Goal: Information Seeking & Learning: Learn about a topic

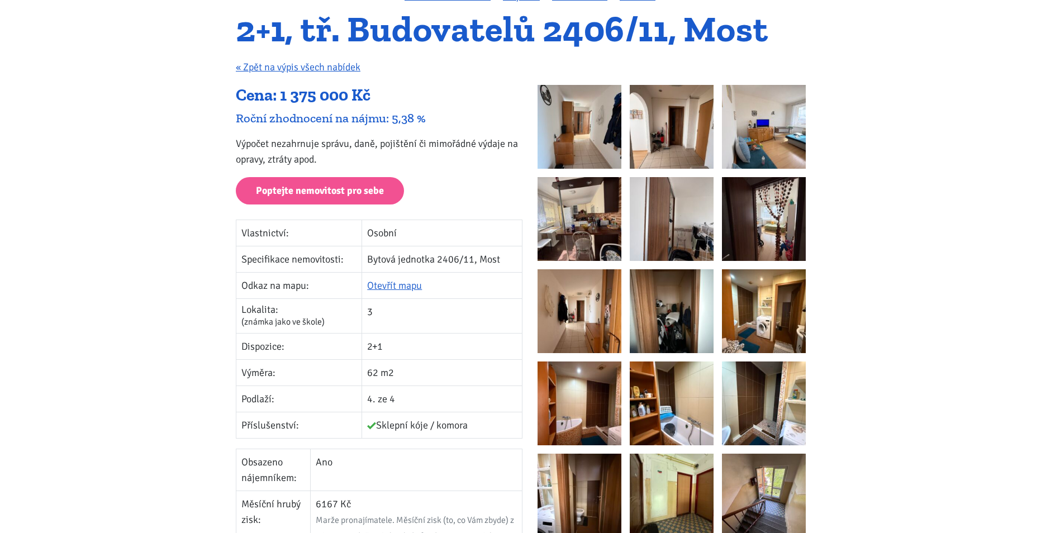
scroll to position [112, 0]
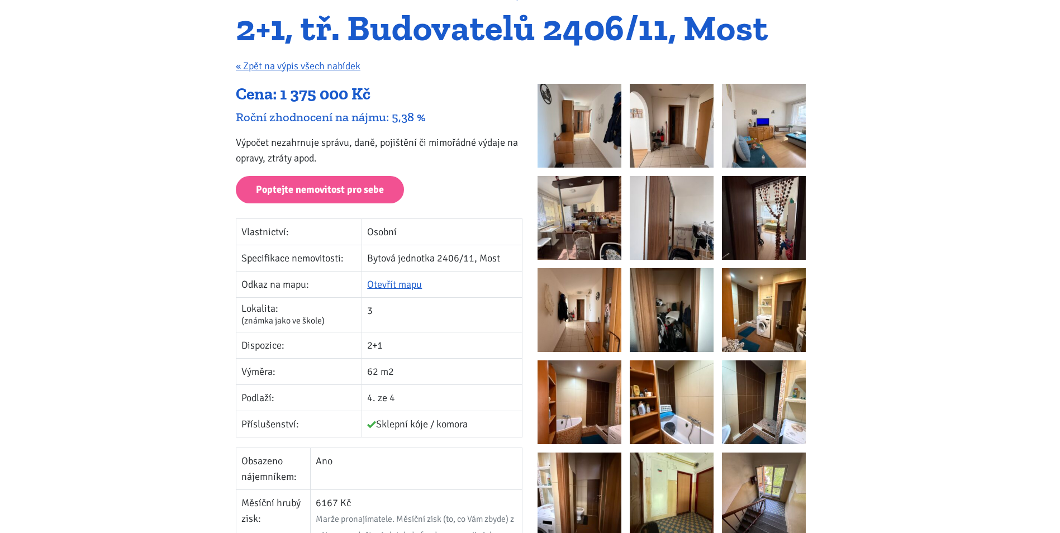
click at [603, 132] on img at bounding box center [580, 126] width 84 height 84
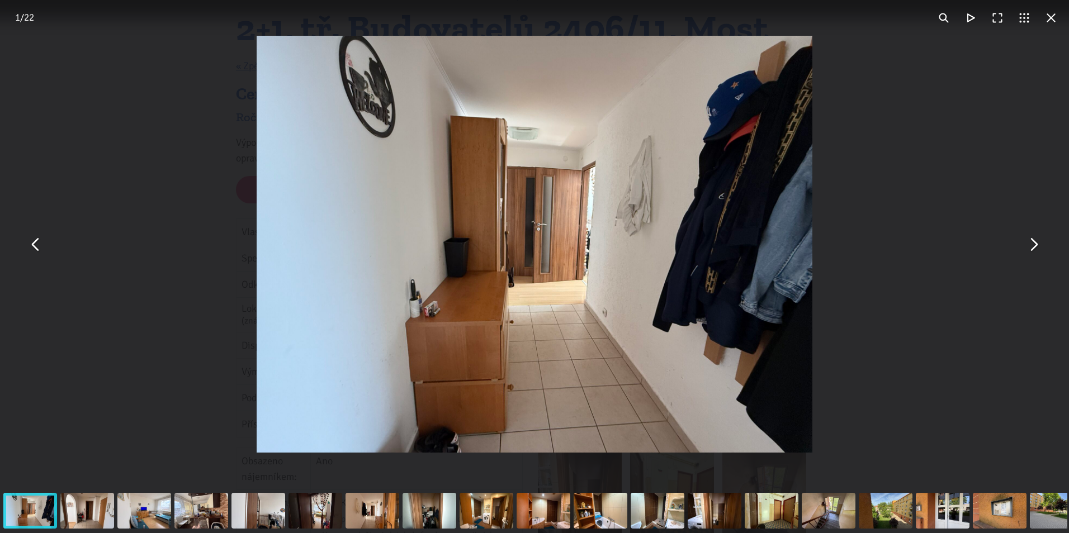
click at [1032, 245] on button "You can close this modal content with the ESC key" at bounding box center [1033, 244] width 27 height 27
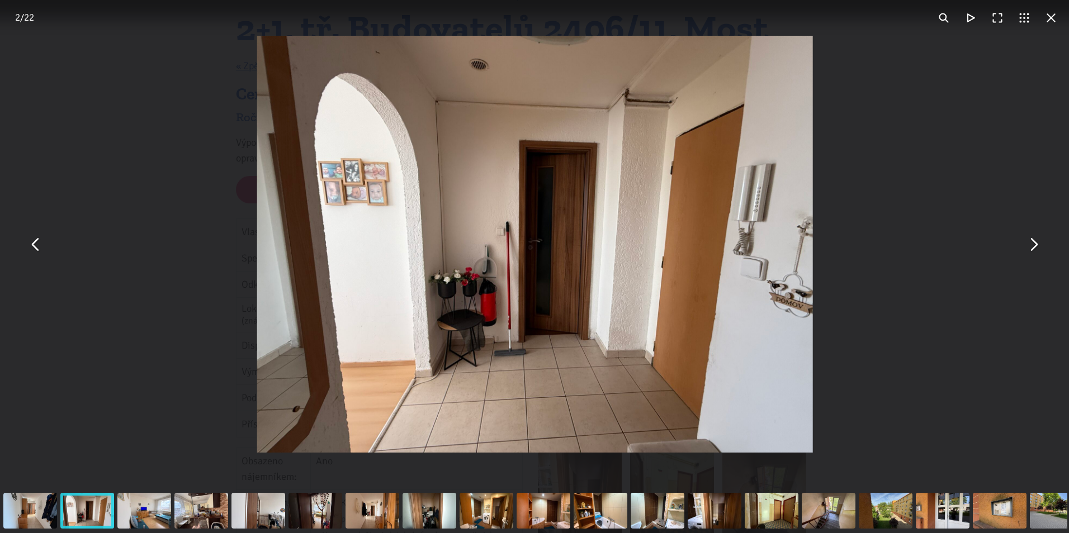
click at [1032, 245] on button "You can close this modal content with the ESC key" at bounding box center [1033, 244] width 27 height 27
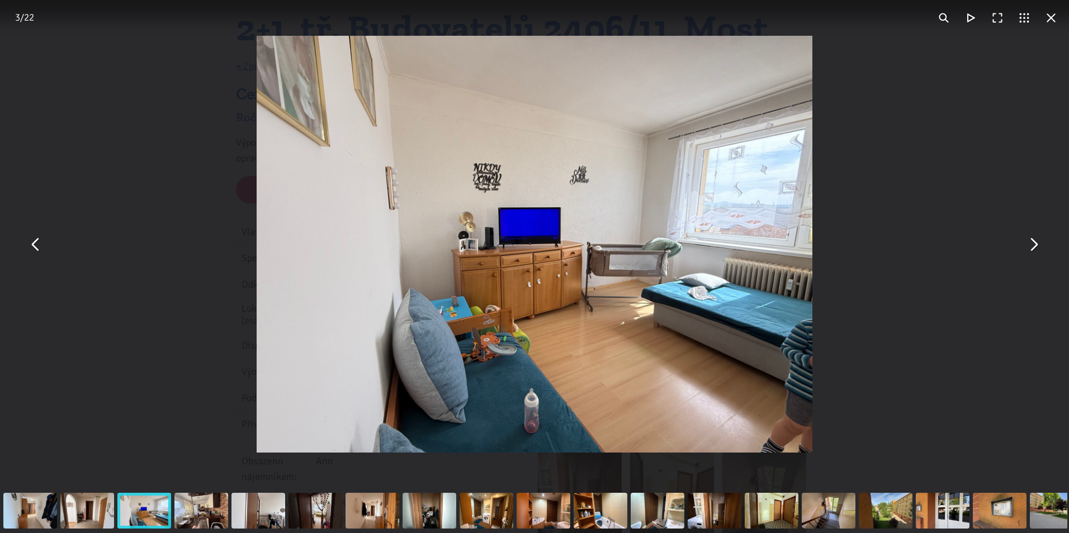
click at [1032, 245] on button "You can close this modal content with the ESC key" at bounding box center [1033, 244] width 27 height 27
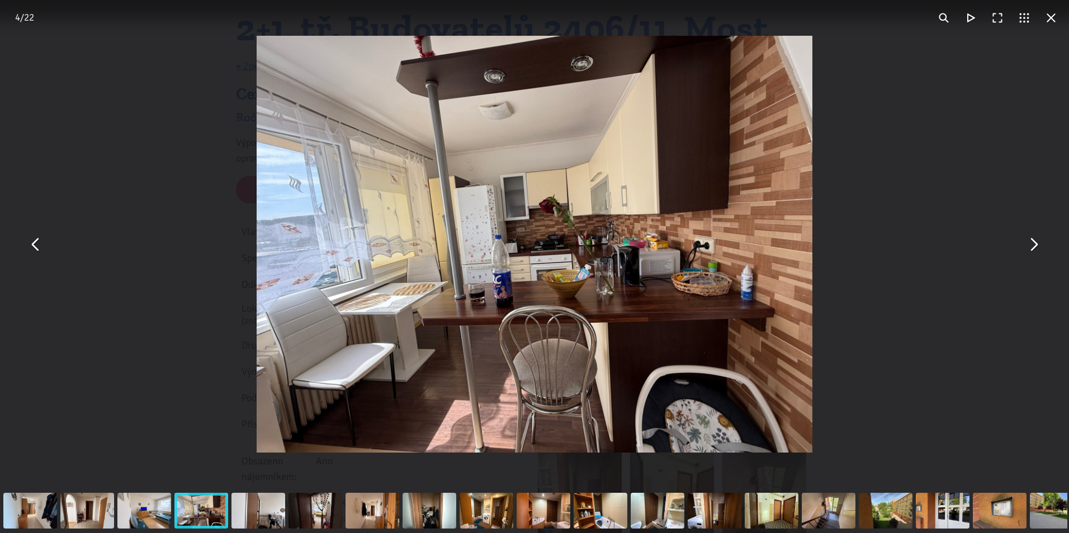
click at [1032, 245] on button "You can close this modal content with the ESC key" at bounding box center [1033, 244] width 27 height 27
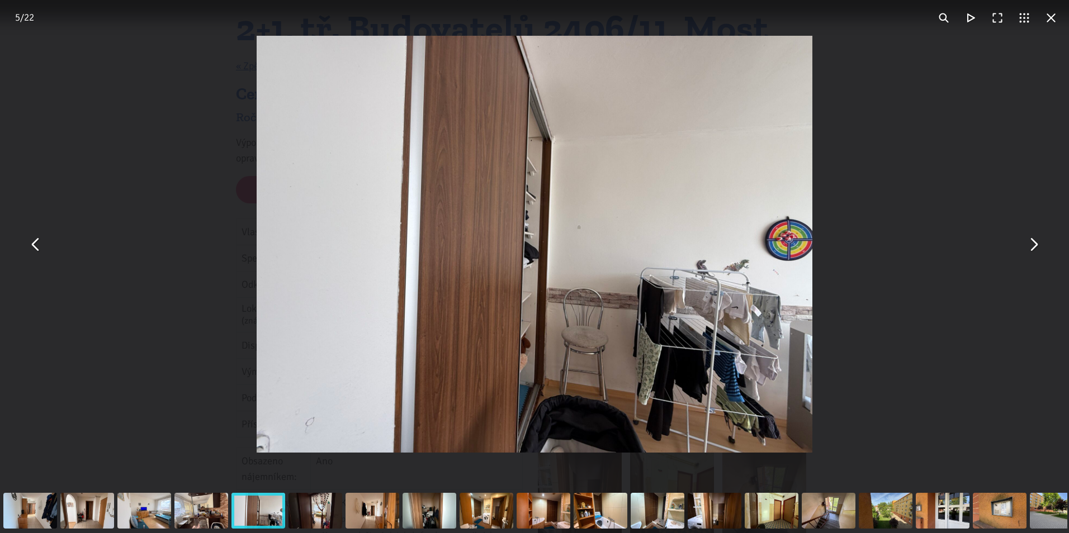
click at [1032, 245] on button "You can close this modal content with the ESC key" at bounding box center [1033, 244] width 27 height 27
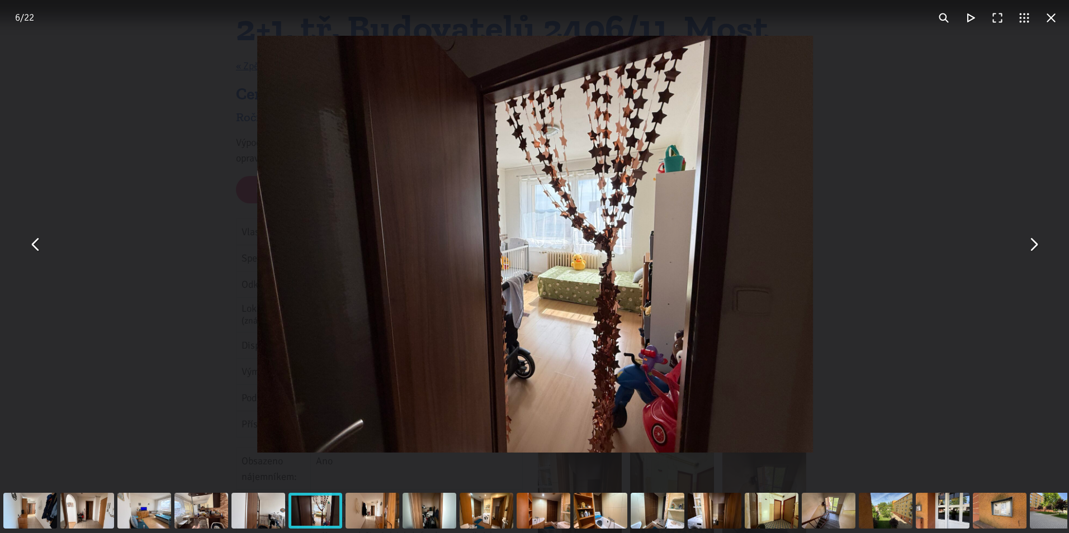
click at [1032, 245] on button "You can close this modal content with the ESC key" at bounding box center [1033, 244] width 27 height 27
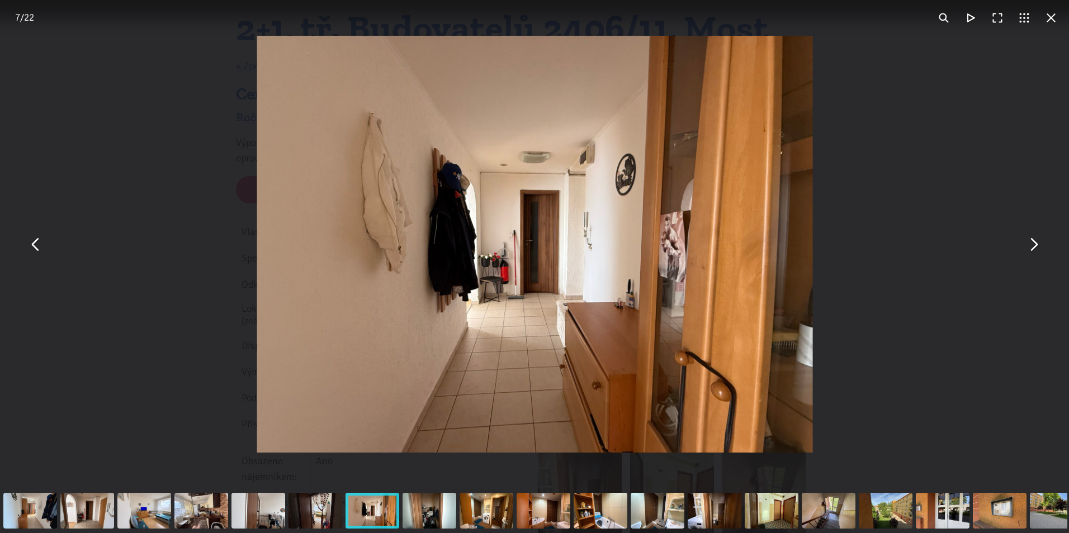
click at [1032, 245] on button "You can close this modal content with the ESC key" at bounding box center [1033, 244] width 27 height 27
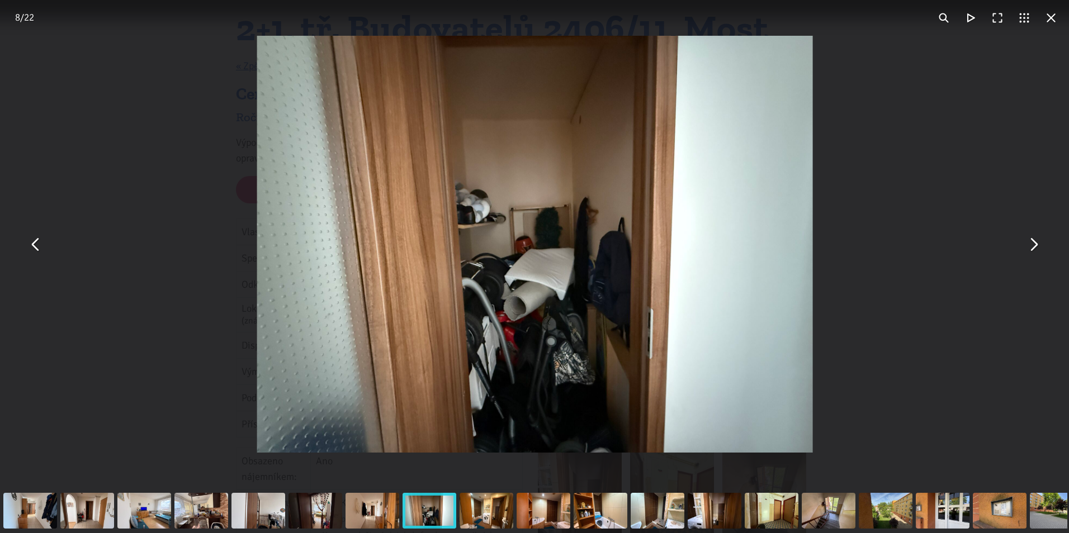
click at [1032, 245] on button "You can close this modal content with the ESC key" at bounding box center [1033, 244] width 27 height 27
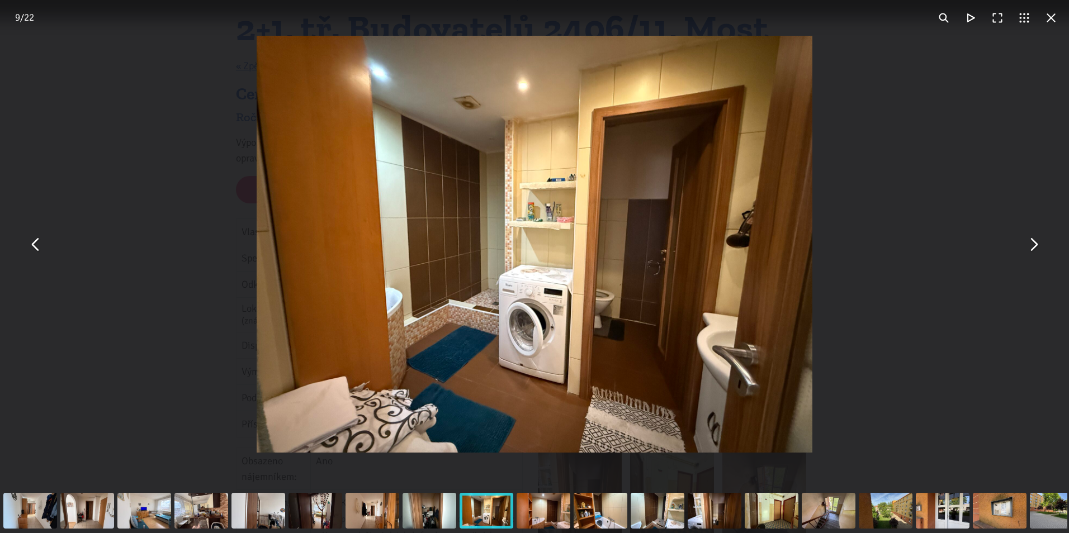
click at [1032, 245] on button "You can close this modal content with the ESC key" at bounding box center [1033, 244] width 27 height 27
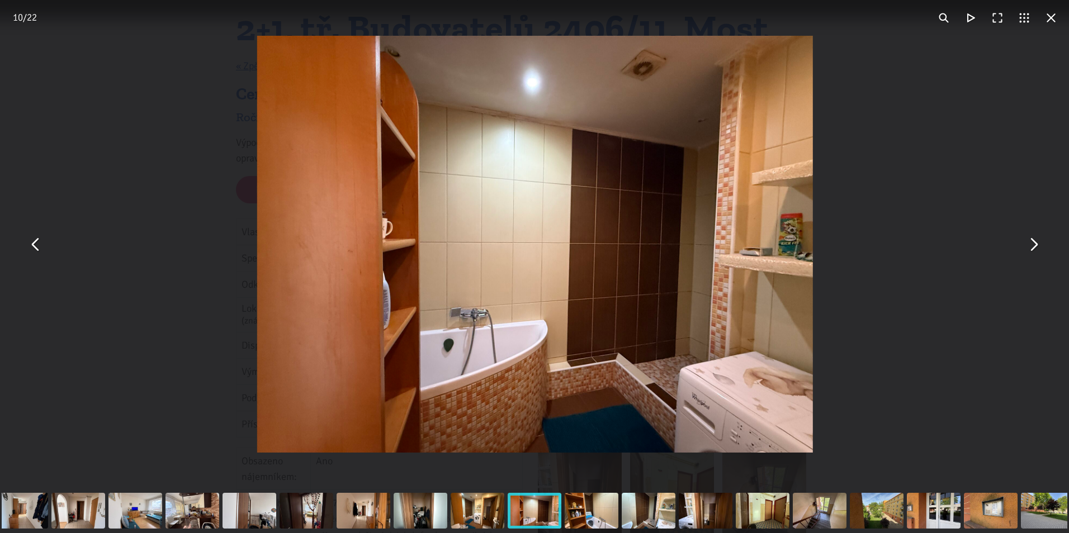
click at [1032, 245] on button "You can close this modal content with the ESC key" at bounding box center [1033, 244] width 27 height 27
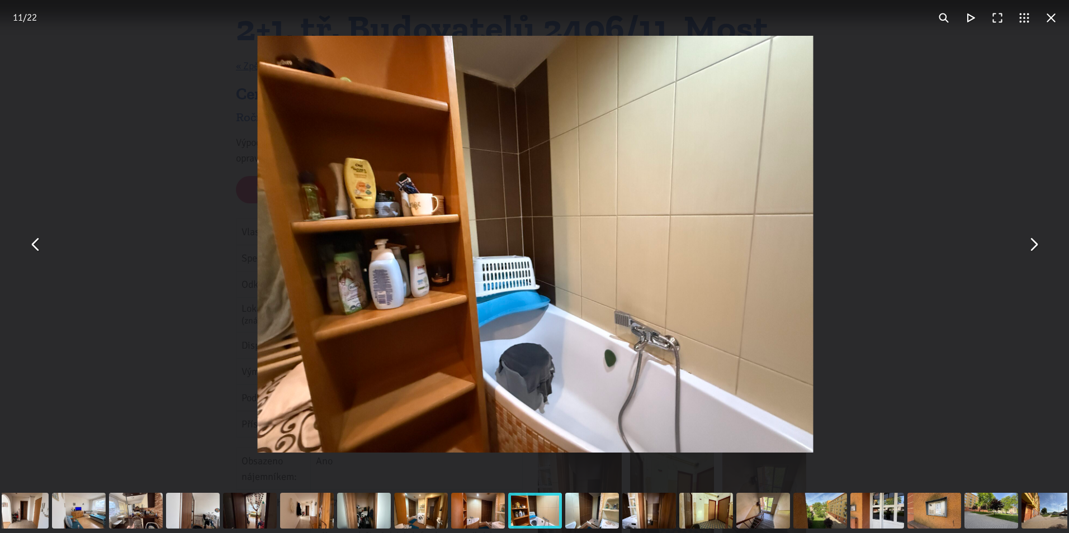
click at [1032, 245] on button "You can close this modal content with the ESC key" at bounding box center [1033, 244] width 27 height 27
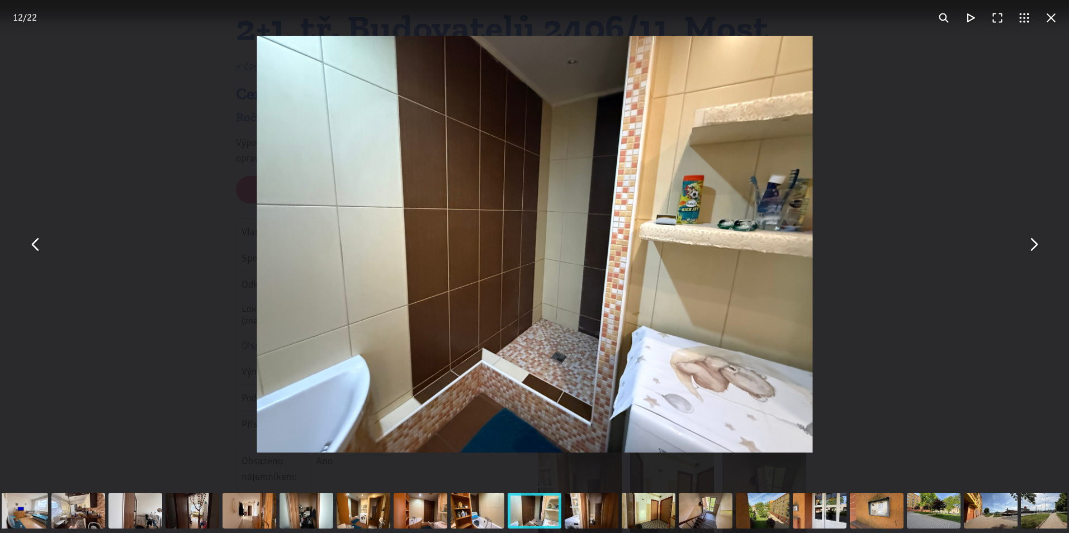
click at [1032, 245] on button "You can close this modal content with the ESC key" at bounding box center [1033, 244] width 27 height 27
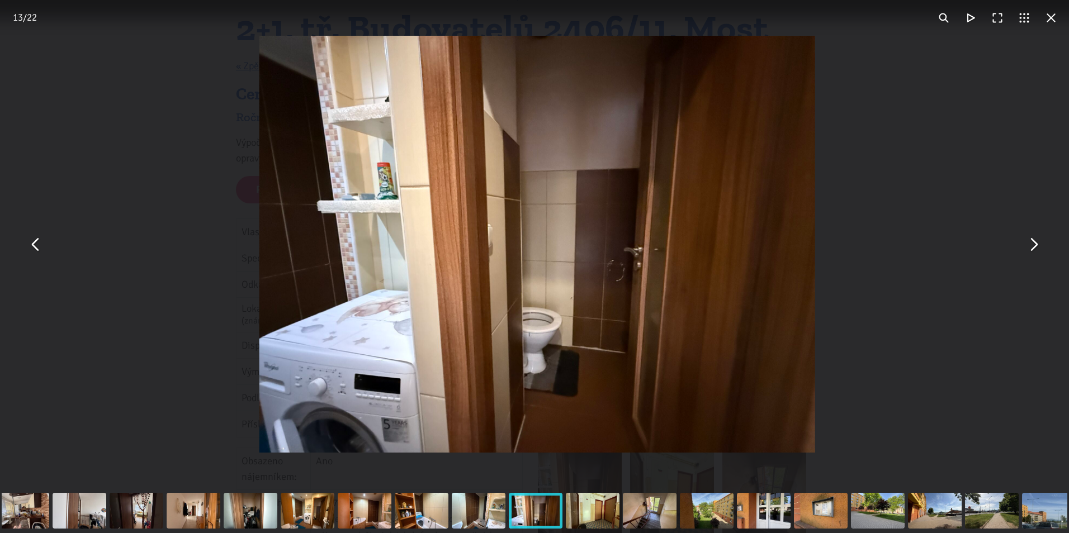
click at [1032, 245] on button "You can close this modal content with the ESC key" at bounding box center [1033, 244] width 27 height 27
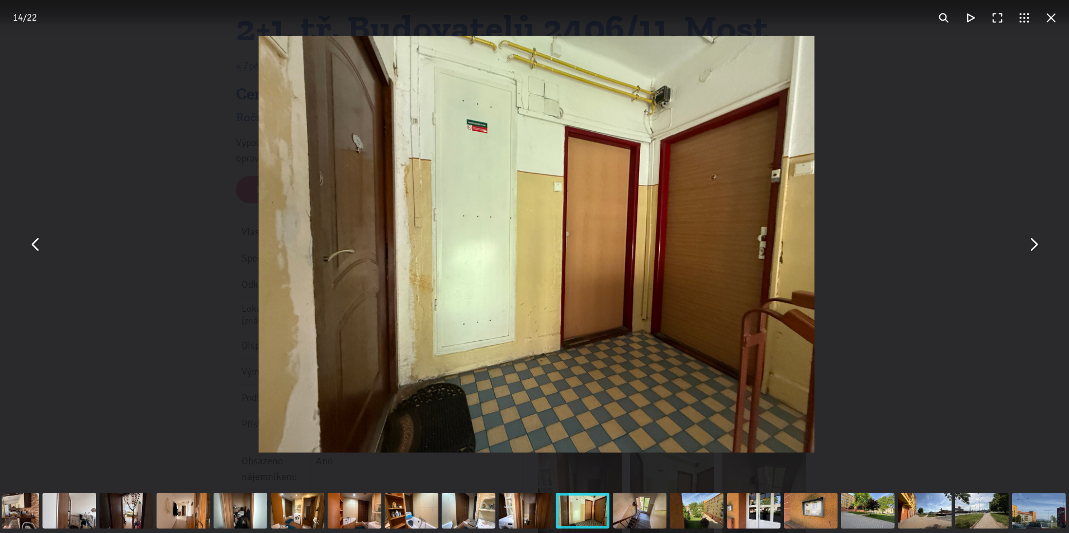
click at [1032, 245] on button "You can close this modal content with the ESC key" at bounding box center [1033, 244] width 27 height 27
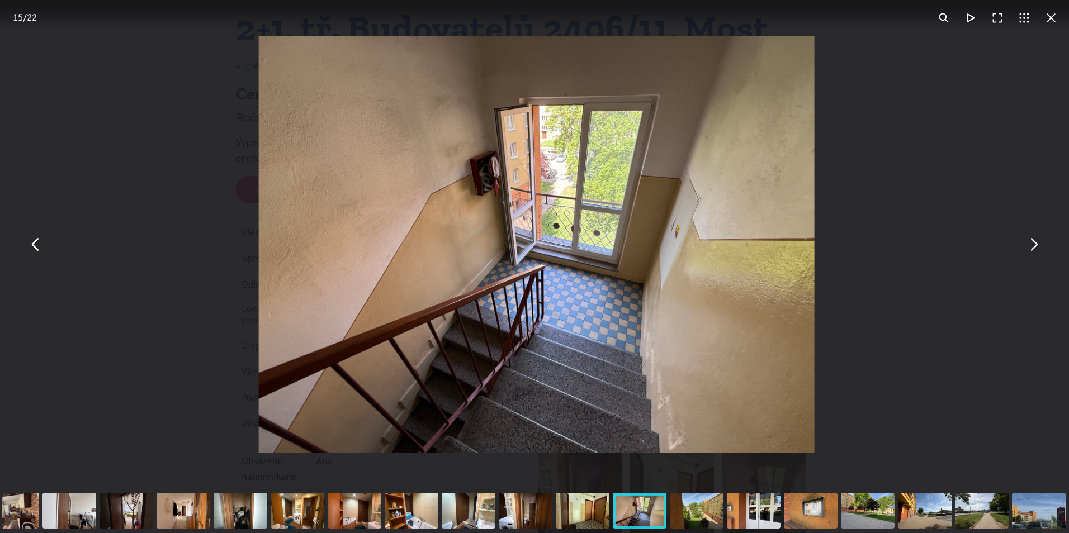
click at [1032, 245] on button "You can close this modal content with the ESC key" at bounding box center [1033, 244] width 27 height 27
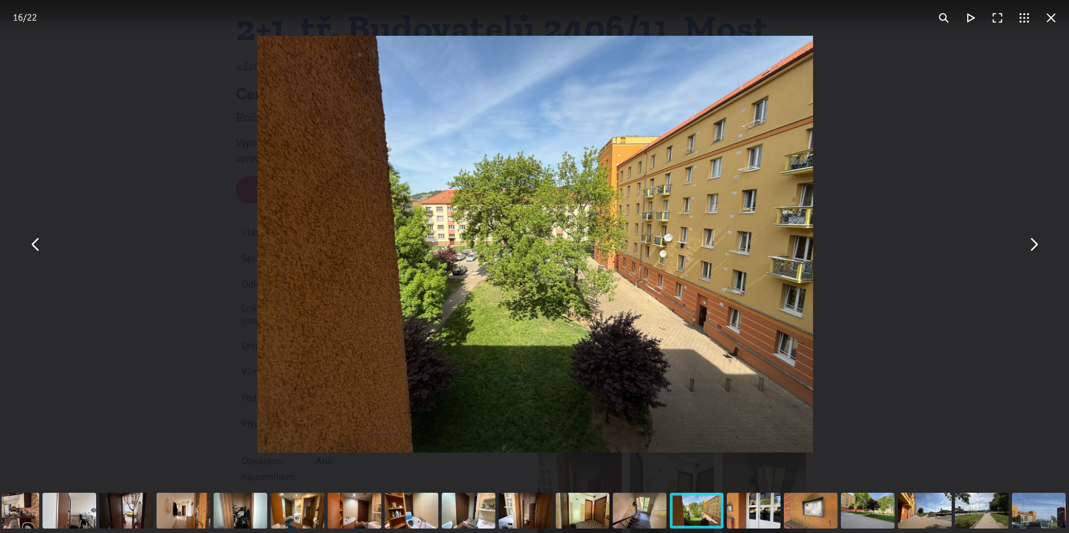
click at [1032, 245] on button "You can close this modal content with the ESC key" at bounding box center [1033, 244] width 27 height 27
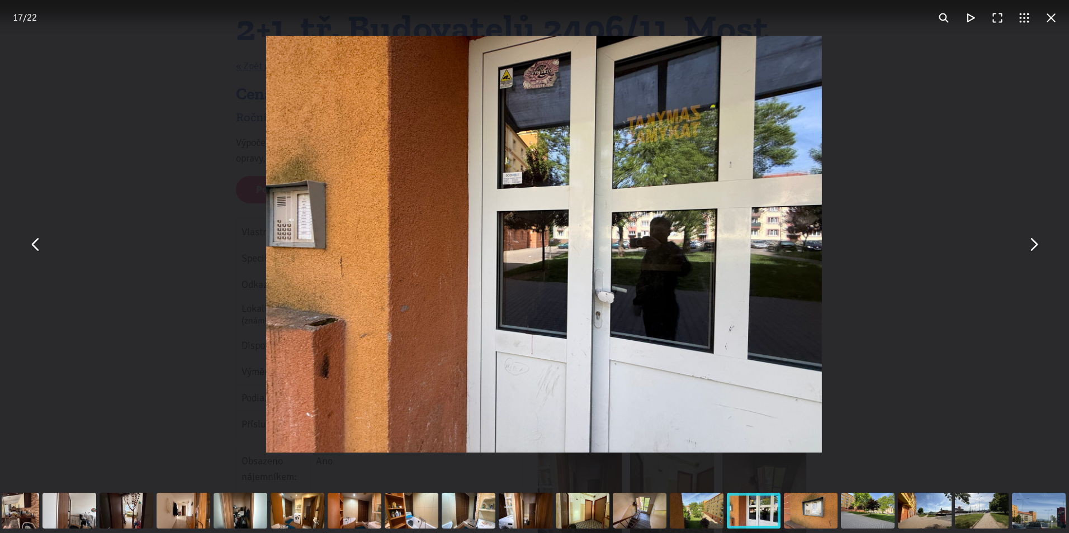
click at [1032, 245] on button "You can close this modal content with the ESC key" at bounding box center [1033, 244] width 27 height 27
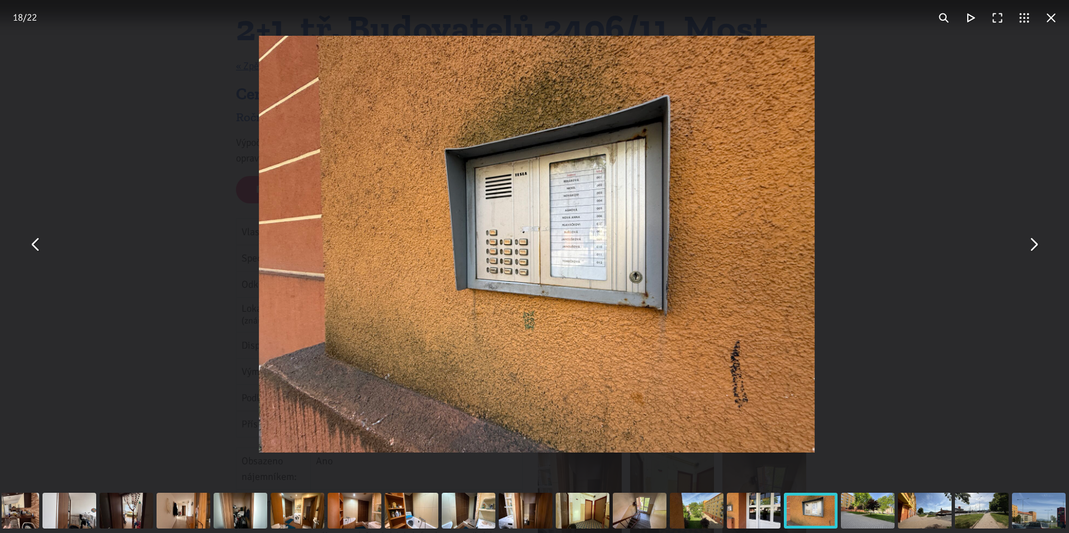
click at [1032, 245] on button "You can close this modal content with the ESC key" at bounding box center [1033, 244] width 27 height 27
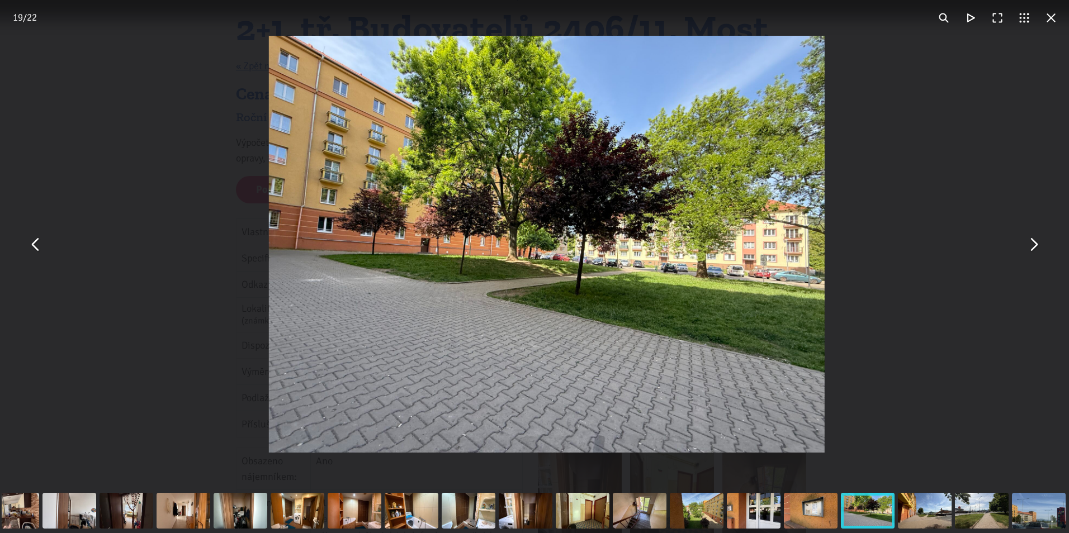
click at [1032, 245] on button "You can close this modal content with the ESC key" at bounding box center [1033, 244] width 27 height 27
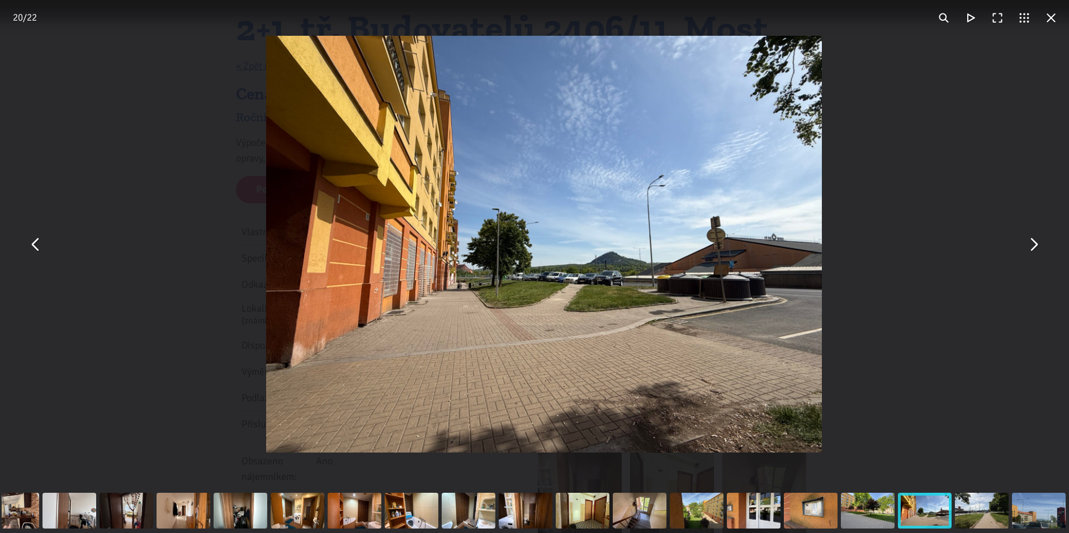
click at [1032, 245] on button "You can close this modal content with the ESC key" at bounding box center [1033, 244] width 27 height 27
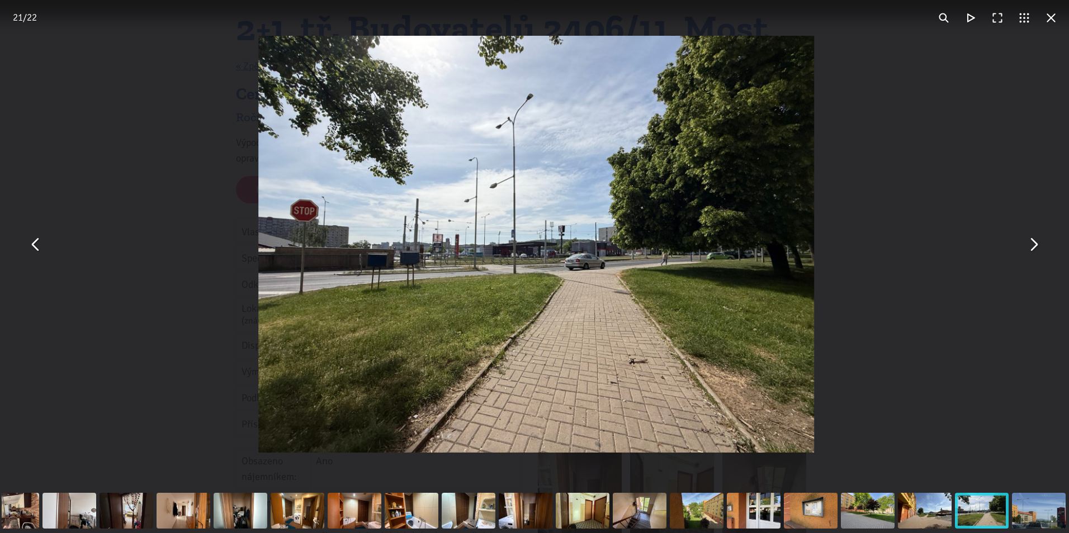
click at [1032, 245] on button "You can close this modal content with the ESC key" at bounding box center [1033, 244] width 27 height 27
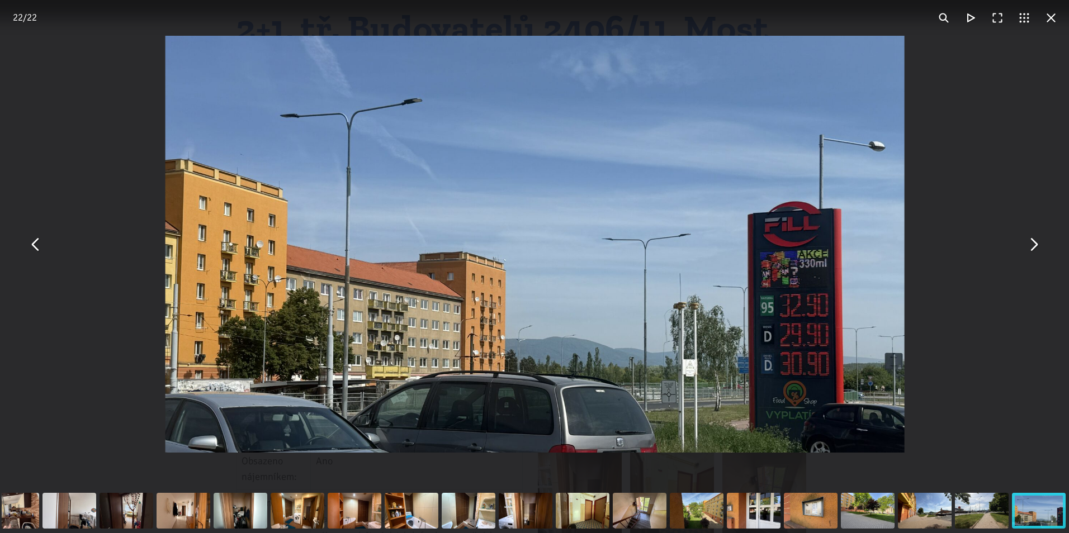
click at [1032, 245] on button "You can close this modal content with the ESC key" at bounding box center [1033, 244] width 27 height 27
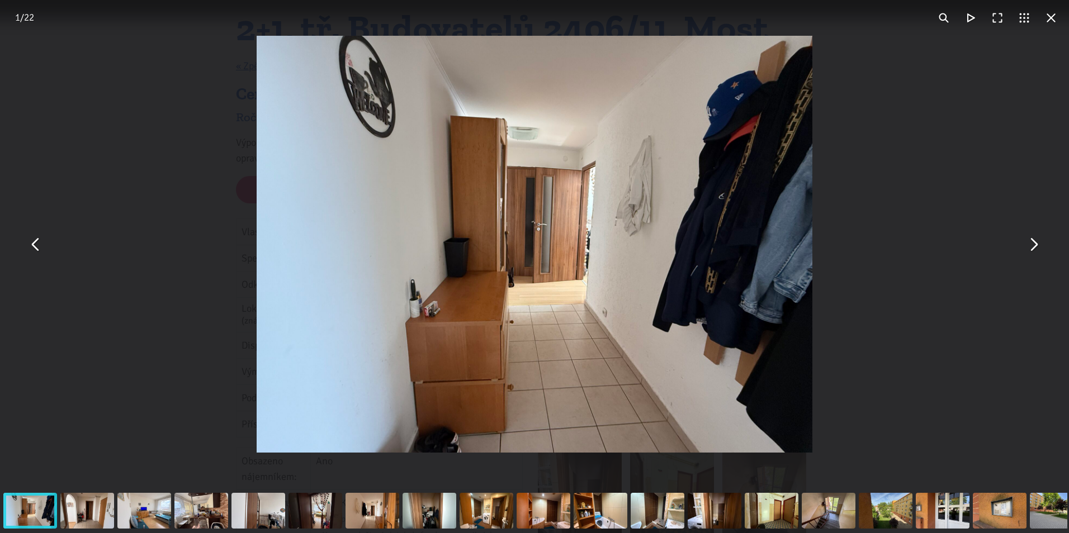
click at [1048, 21] on button "You can close this modal content with the ESC key" at bounding box center [1050, 17] width 27 height 27
